Goal: Navigation & Orientation: Find specific page/section

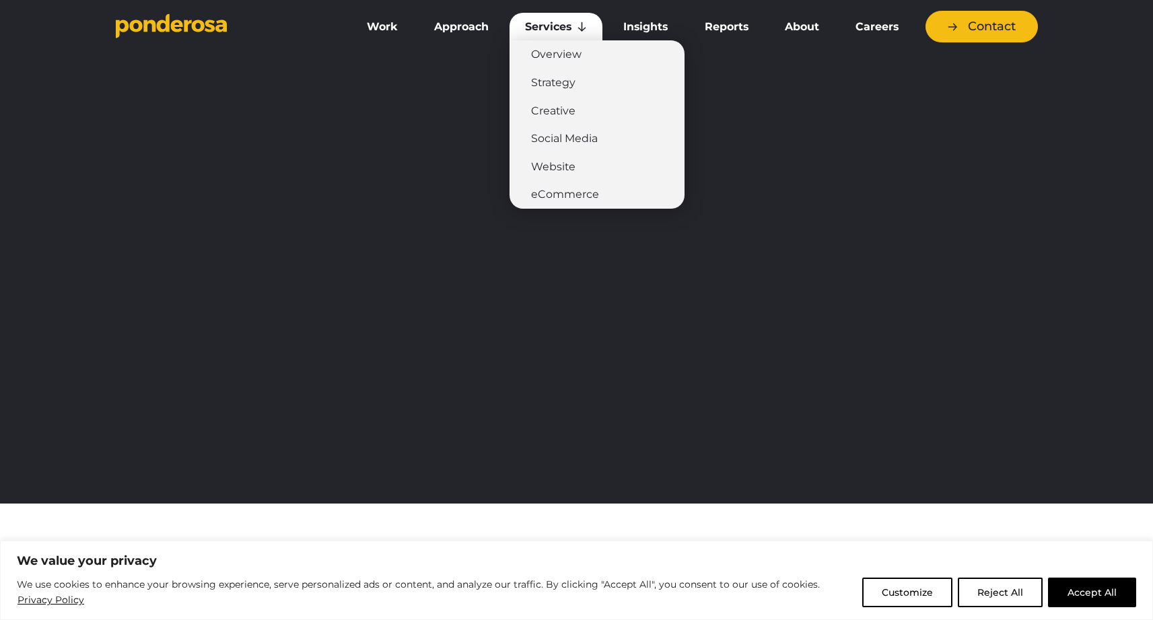
click at [549, 21] on link "Services" at bounding box center [556, 27] width 93 height 28
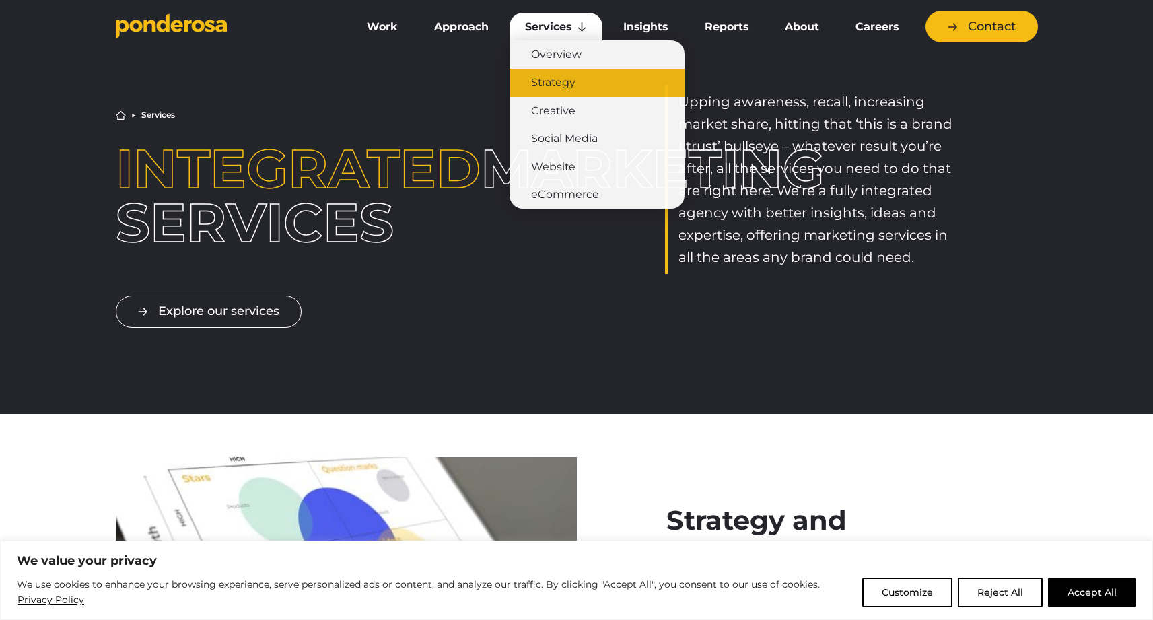
click at [559, 83] on link "Strategy" at bounding box center [597, 83] width 175 height 28
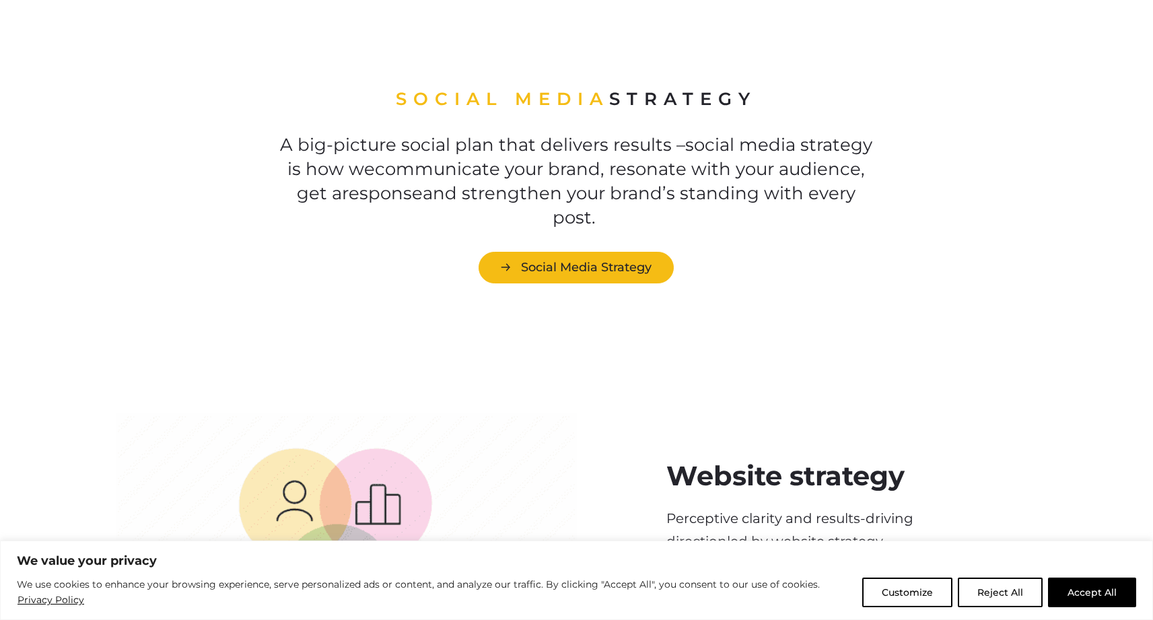
scroll to position [2282, 0]
